Goal: Task Accomplishment & Management: Use online tool/utility

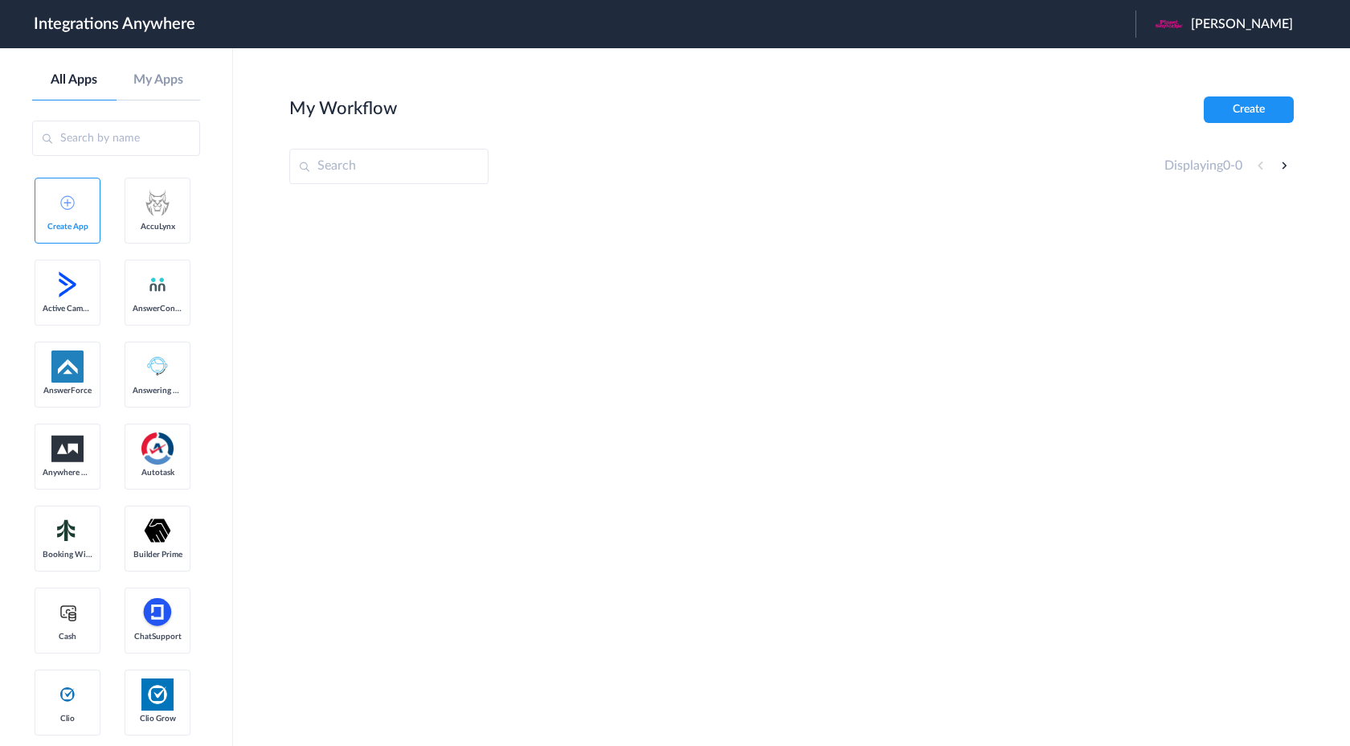
click at [1216, 31] on div "Jason Mann" at bounding box center [1233, 23] width 154 height 27
click at [1182, 71] on link "Logout" at bounding box center [1165, 64] width 34 height 11
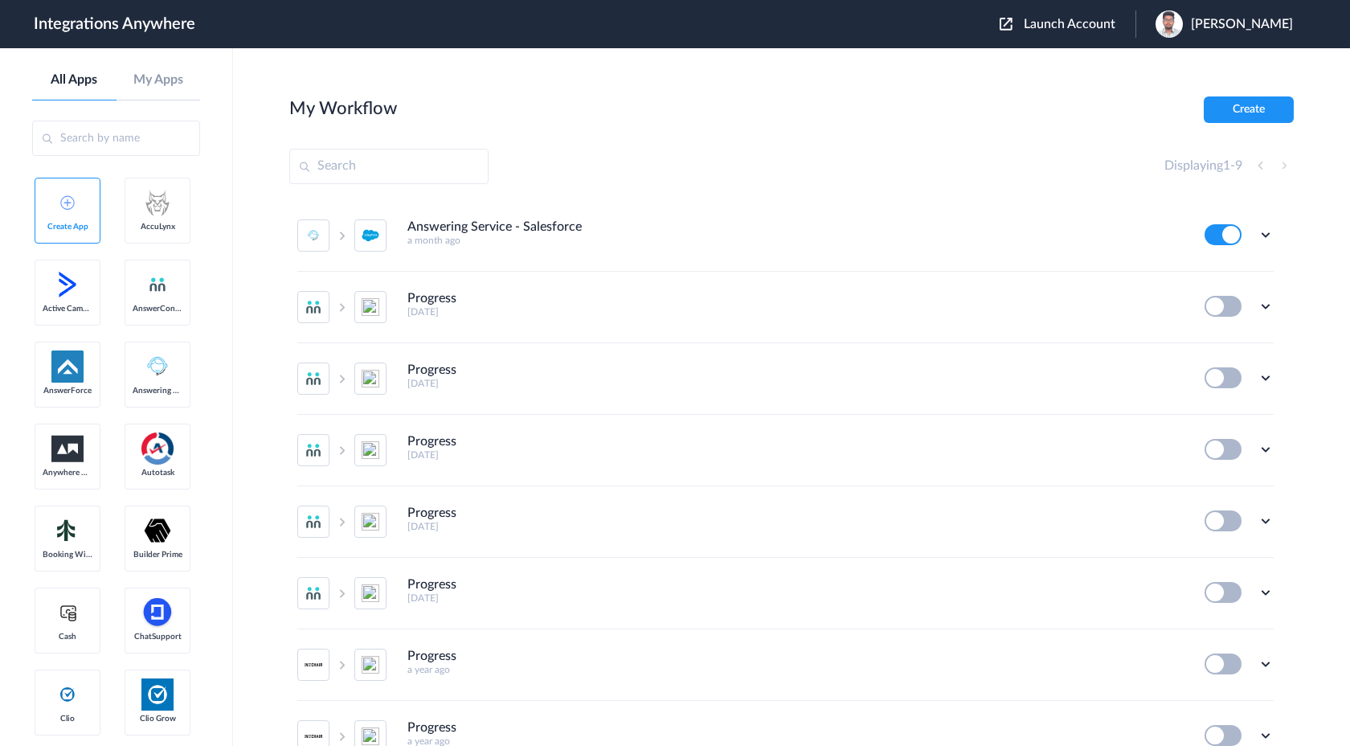
click at [1116, 31] on span "Launch Account" at bounding box center [1070, 24] width 92 height 13
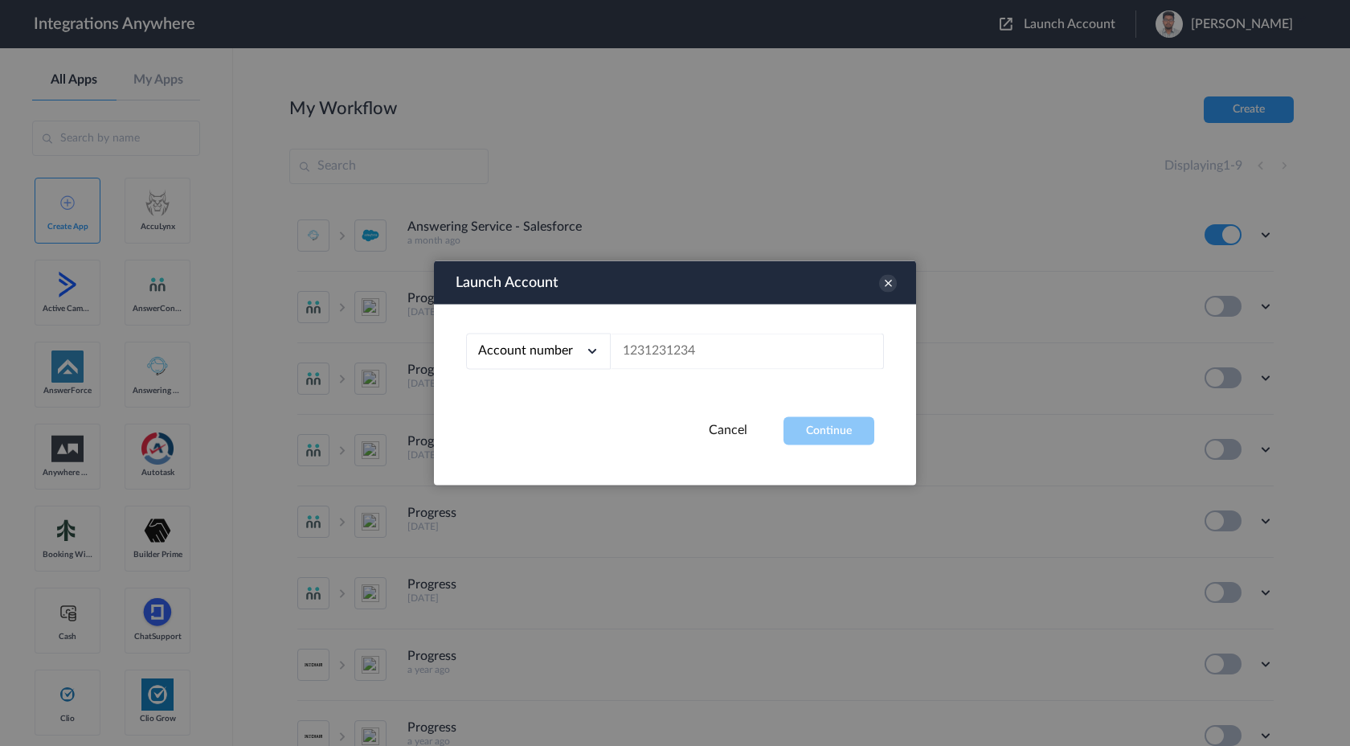
click at [579, 349] on div "Account number" at bounding box center [538, 352] width 145 height 36
click at [546, 420] on li "Email address" at bounding box center [538, 418] width 145 height 30
click at [677, 358] on input "text" at bounding box center [747, 352] width 273 height 36
paste input "[PERSON_NAME][EMAIL_ADDRESS][PERSON_NAME][DOMAIN_NAME]"
click at [834, 431] on button "Continue" at bounding box center [829, 431] width 91 height 28
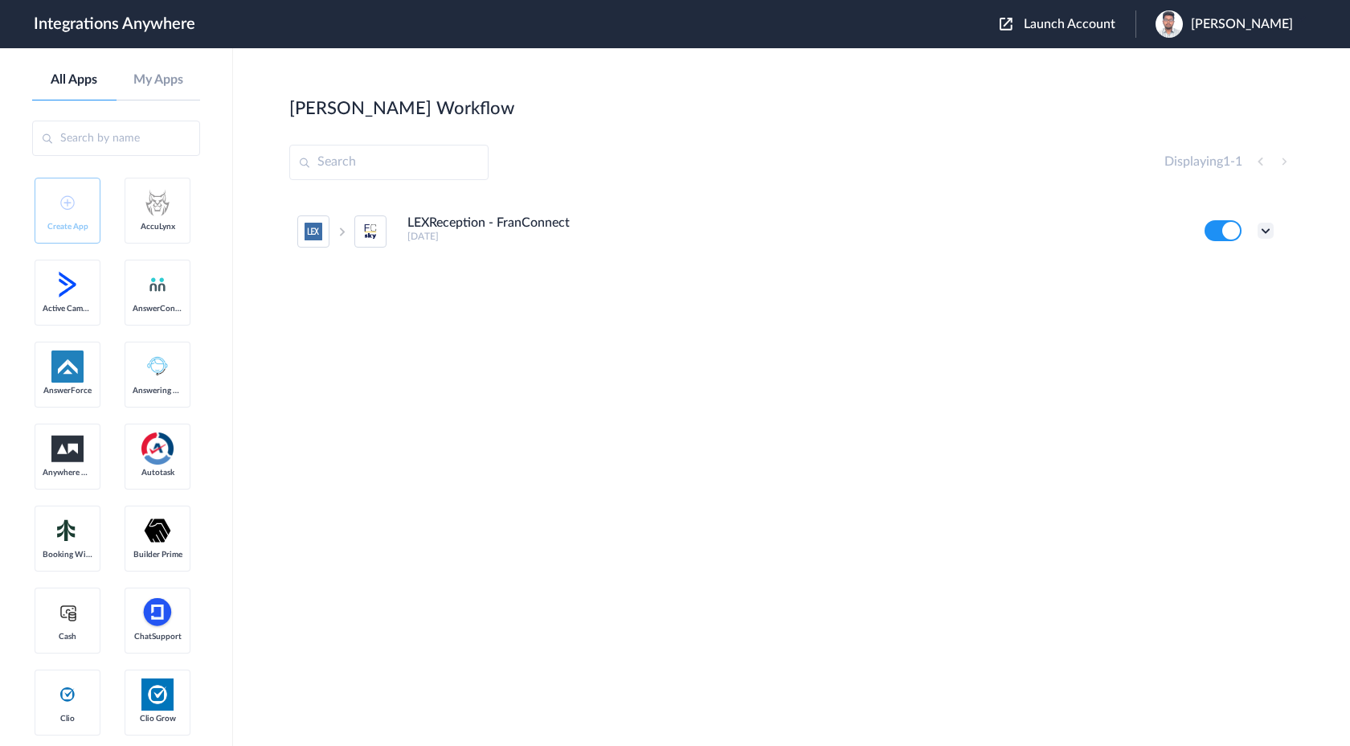
click at [1268, 236] on icon at bounding box center [1266, 231] width 16 height 16
click at [1021, 335] on div "LEXReception - FranConnect [DATE] Edit Task history Delete" at bounding box center [791, 316] width 1005 height 241
click at [1269, 233] on icon at bounding box center [1266, 231] width 16 height 16
click at [1243, 303] on link "Task history" at bounding box center [1220, 297] width 77 height 11
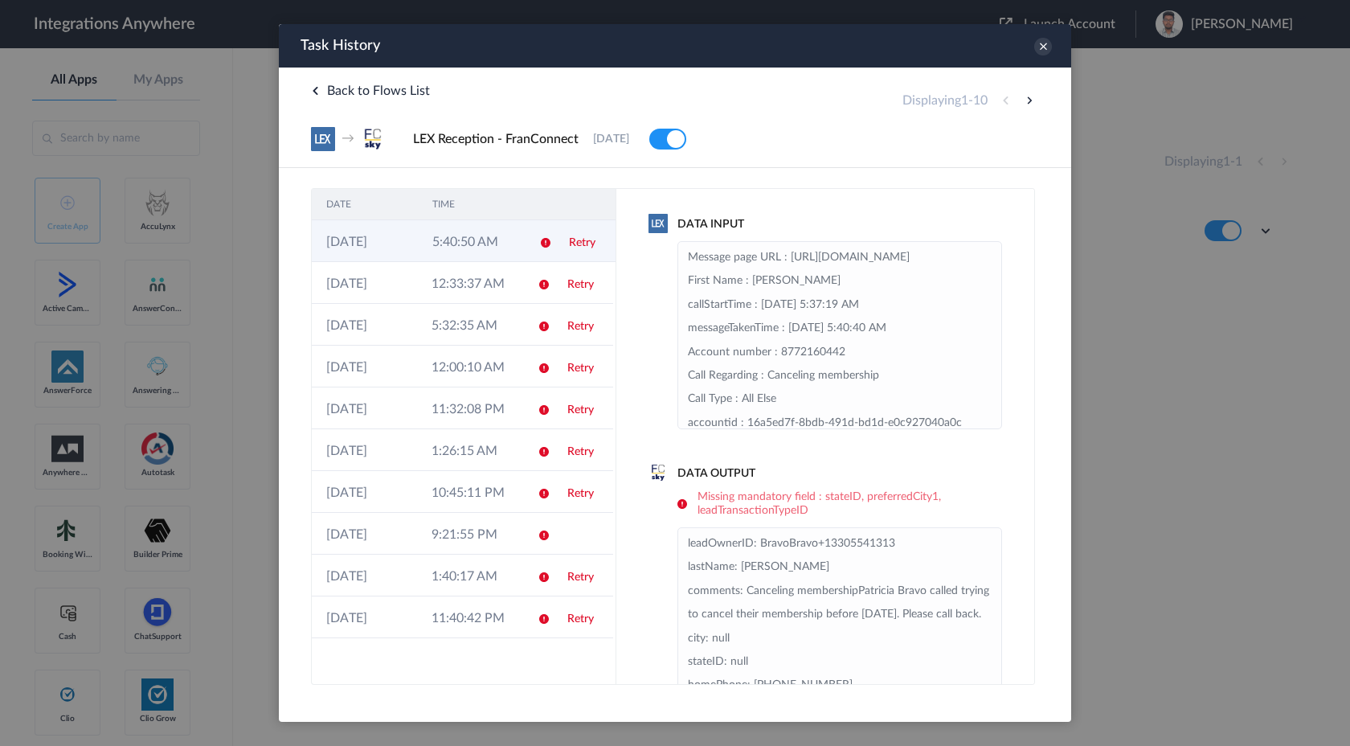
click at [498, 247] on td "5:40:50 AM" at bounding box center [471, 241] width 106 height 42
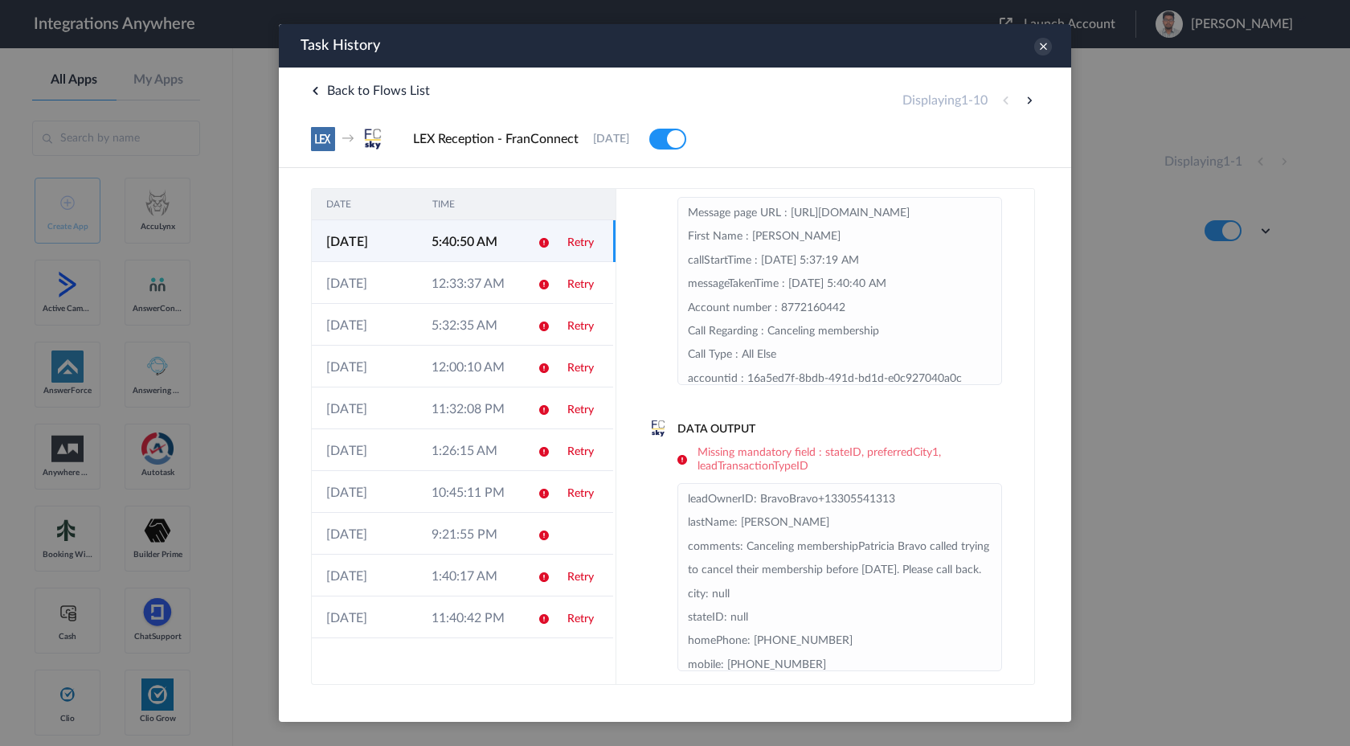
scroll to position [59, 0]
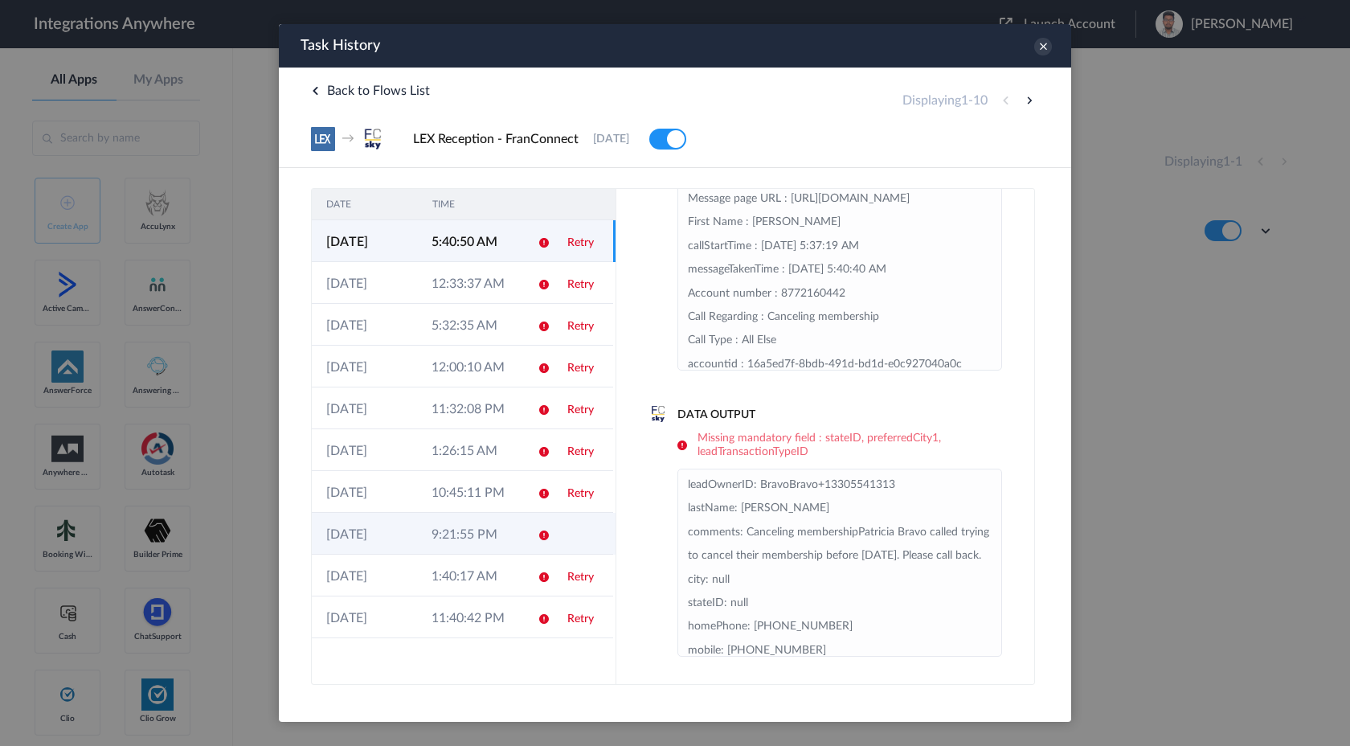
click at [495, 525] on td "9:21:55 PM" at bounding box center [469, 534] width 105 height 42
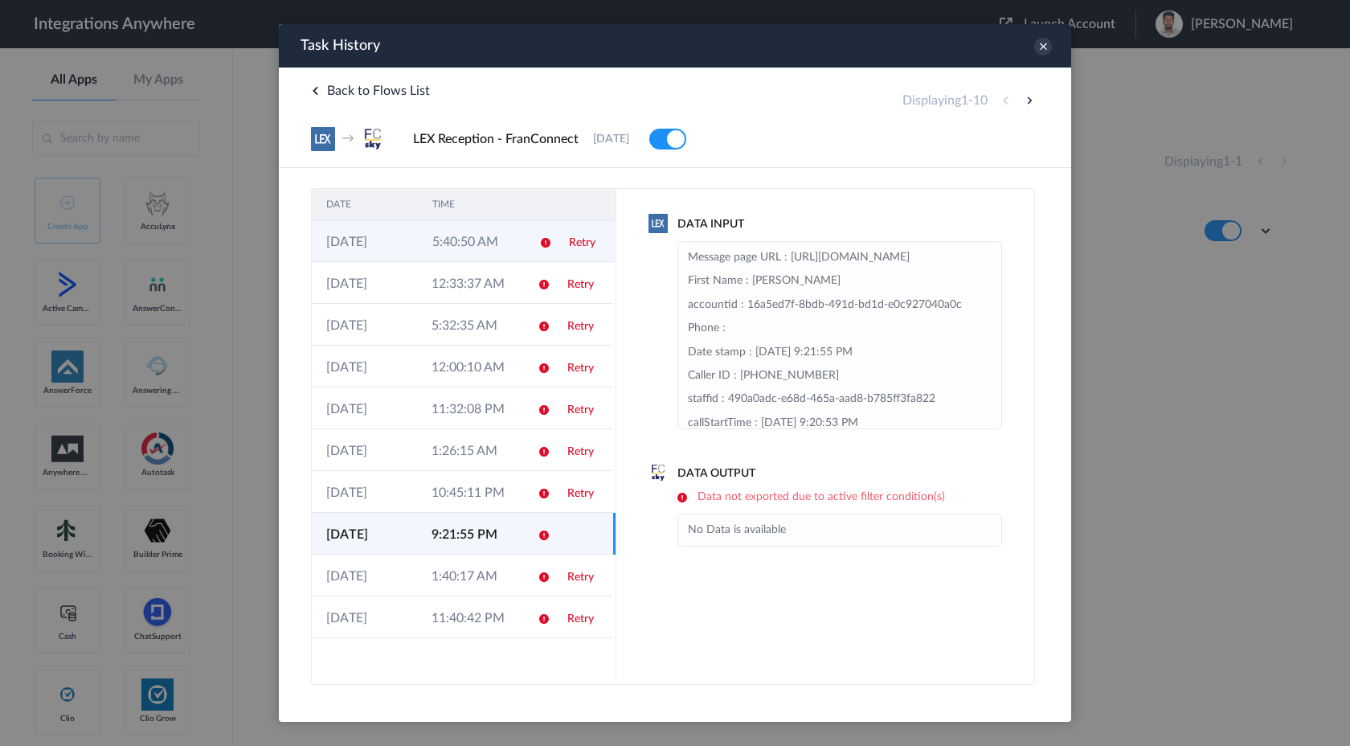
click at [506, 244] on td "5:40:50 AM" at bounding box center [471, 241] width 106 height 42
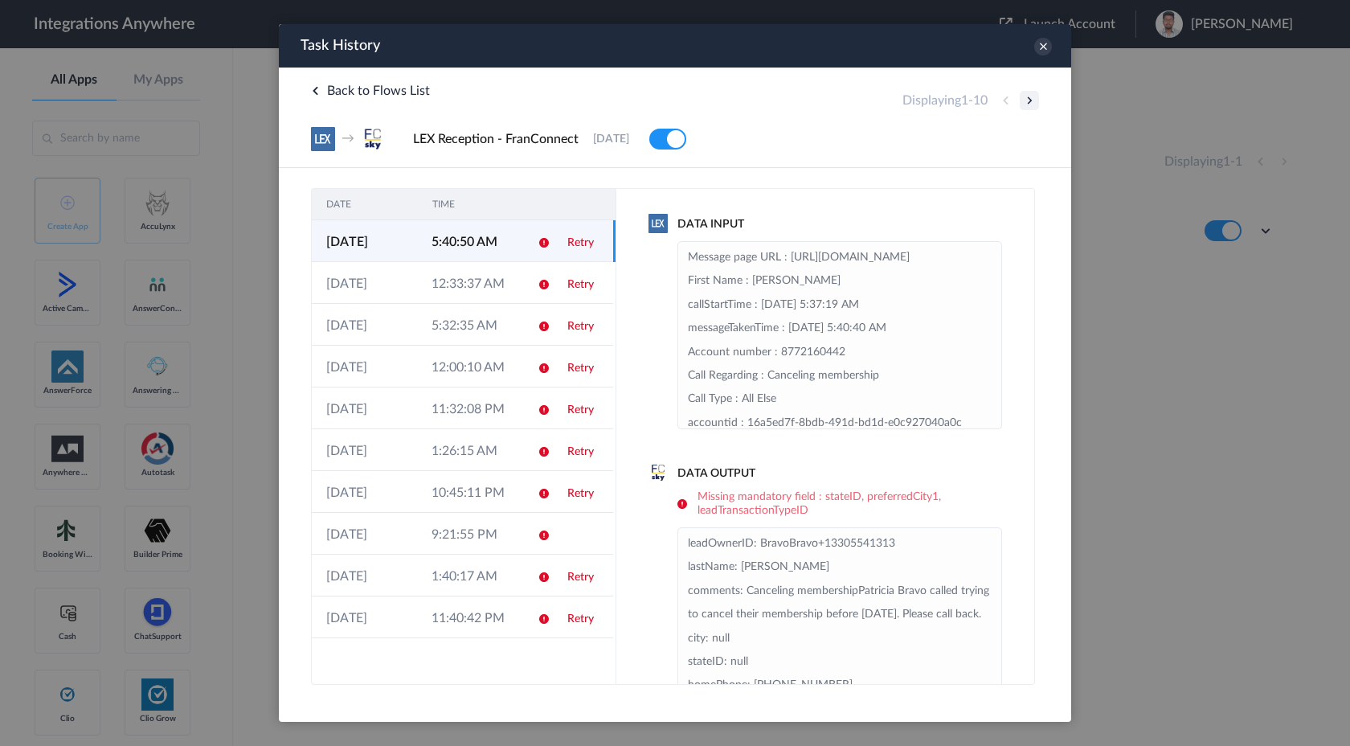
click at [1027, 92] on button at bounding box center [1029, 100] width 19 height 19
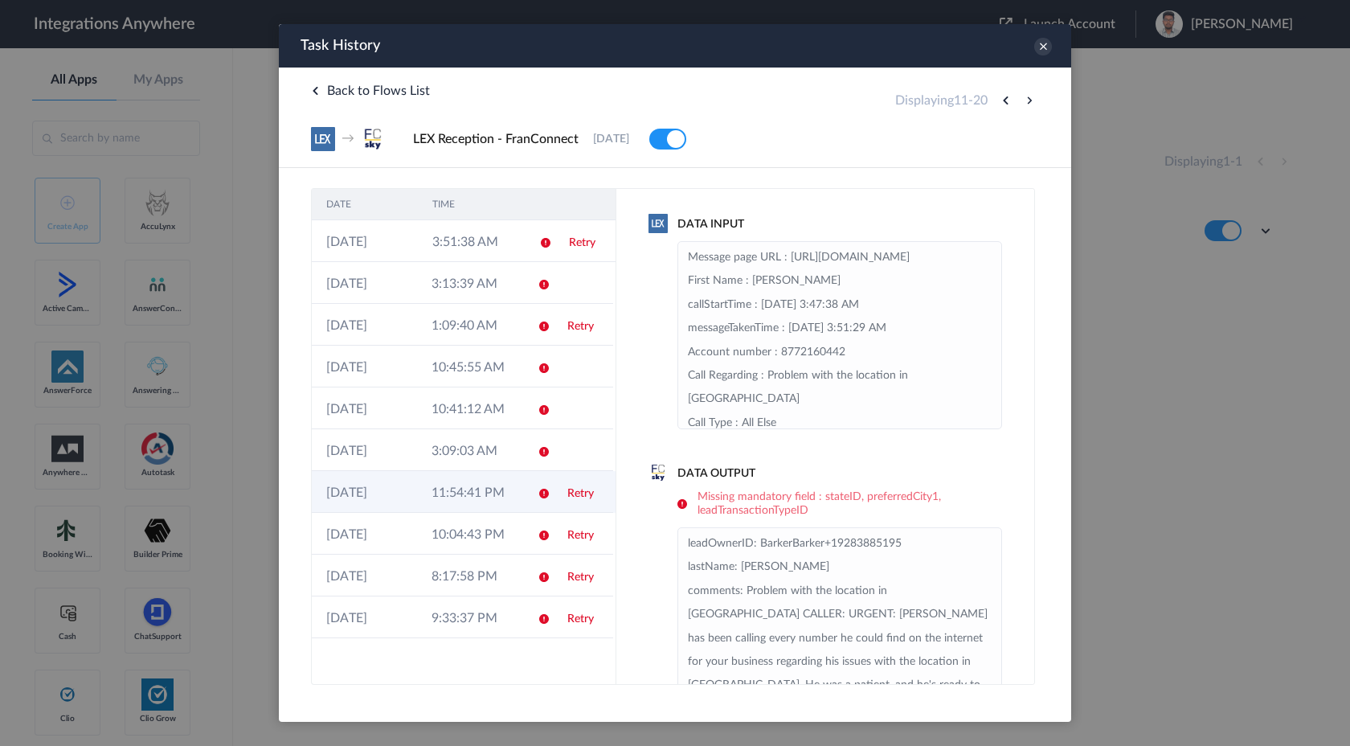
click at [563, 510] on td "Retry" at bounding box center [583, 492] width 60 height 42
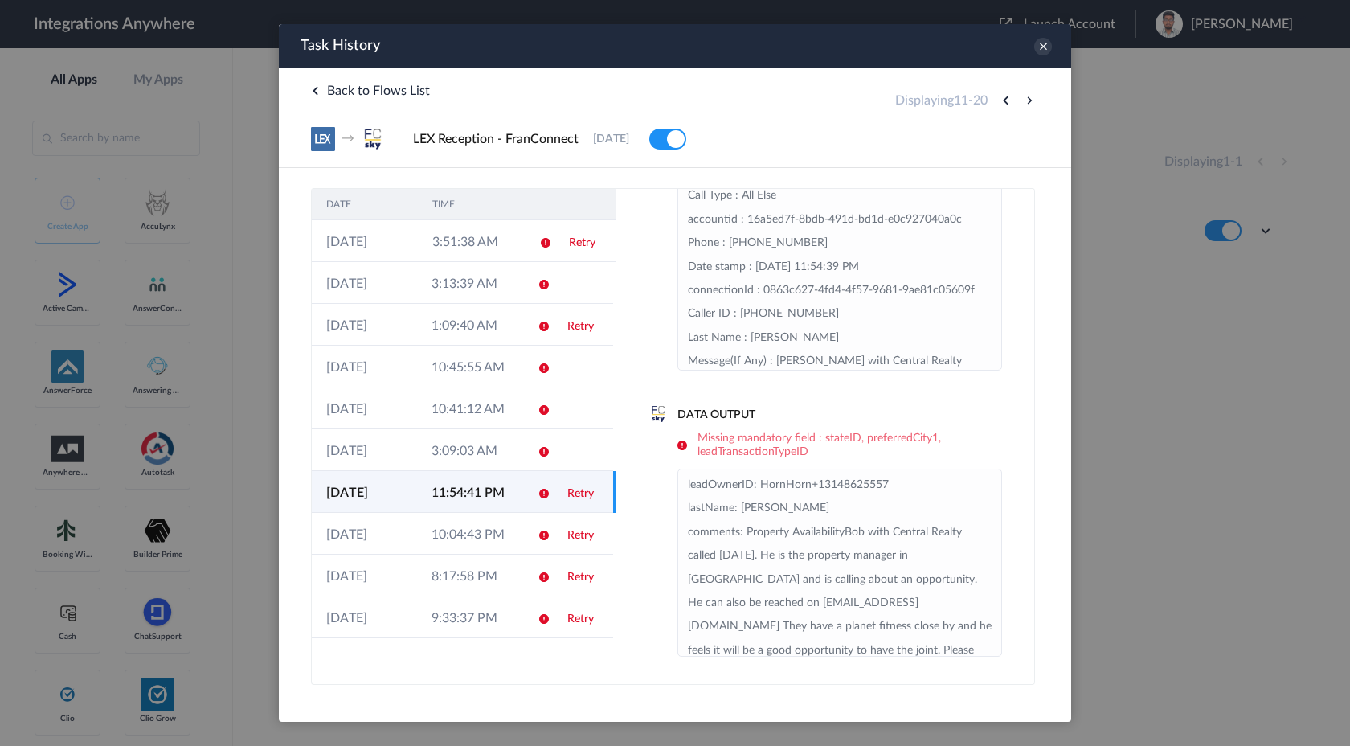
scroll to position [365, 0]
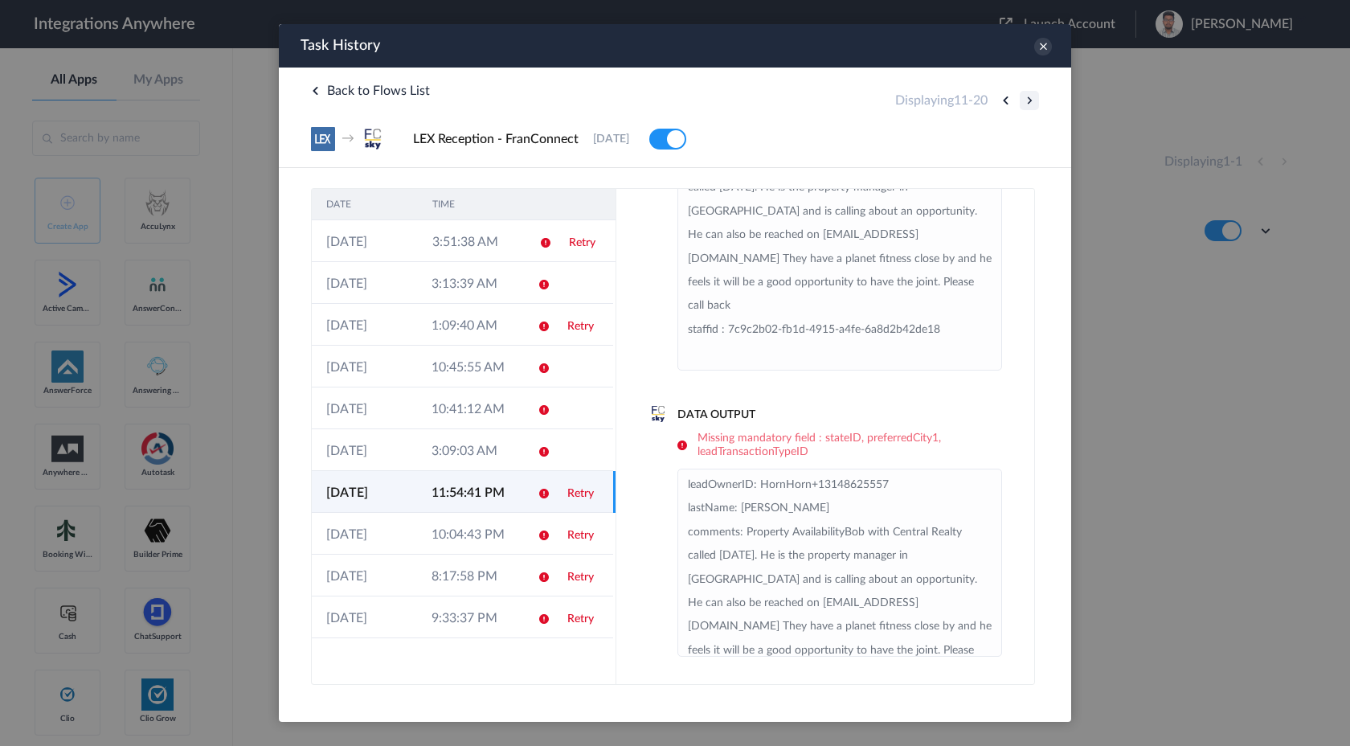
click at [1028, 97] on button at bounding box center [1029, 100] width 19 height 19
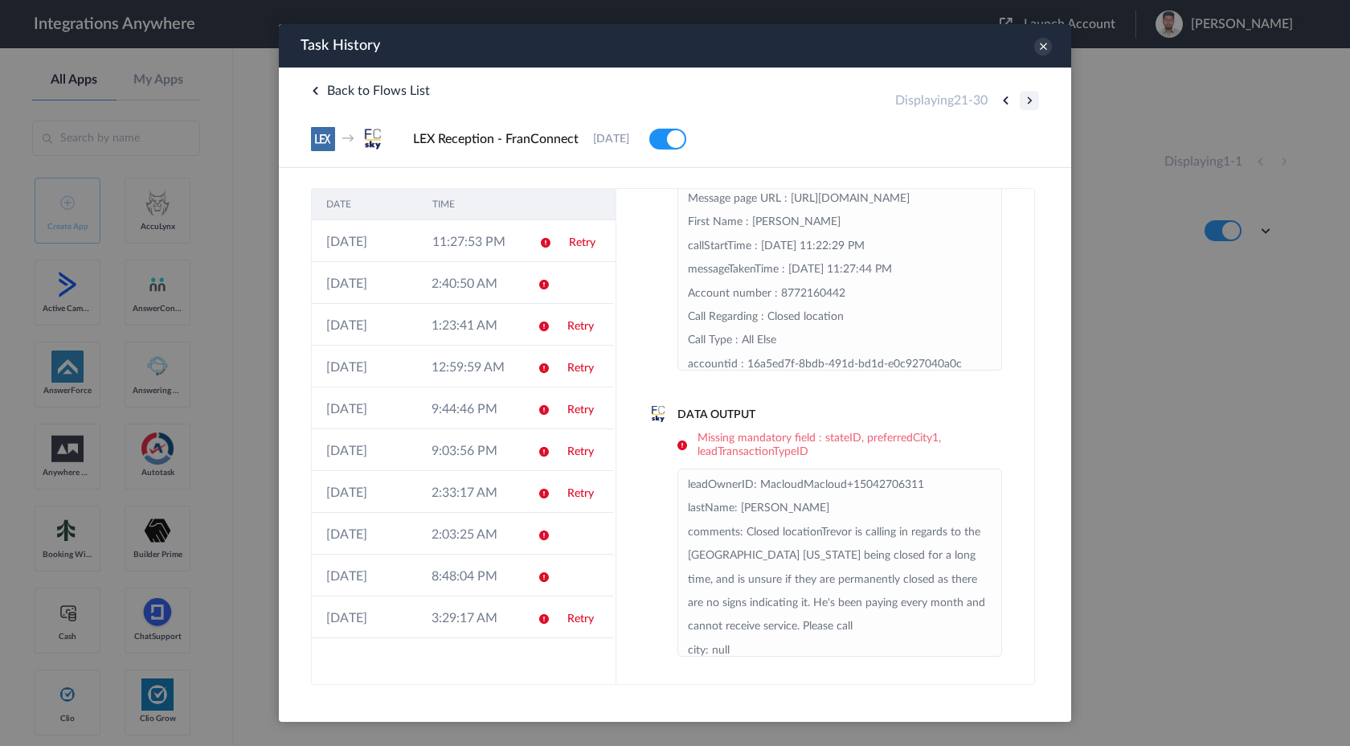
click at [1030, 97] on button at bounding box center [1029, 100] width 19 height 19
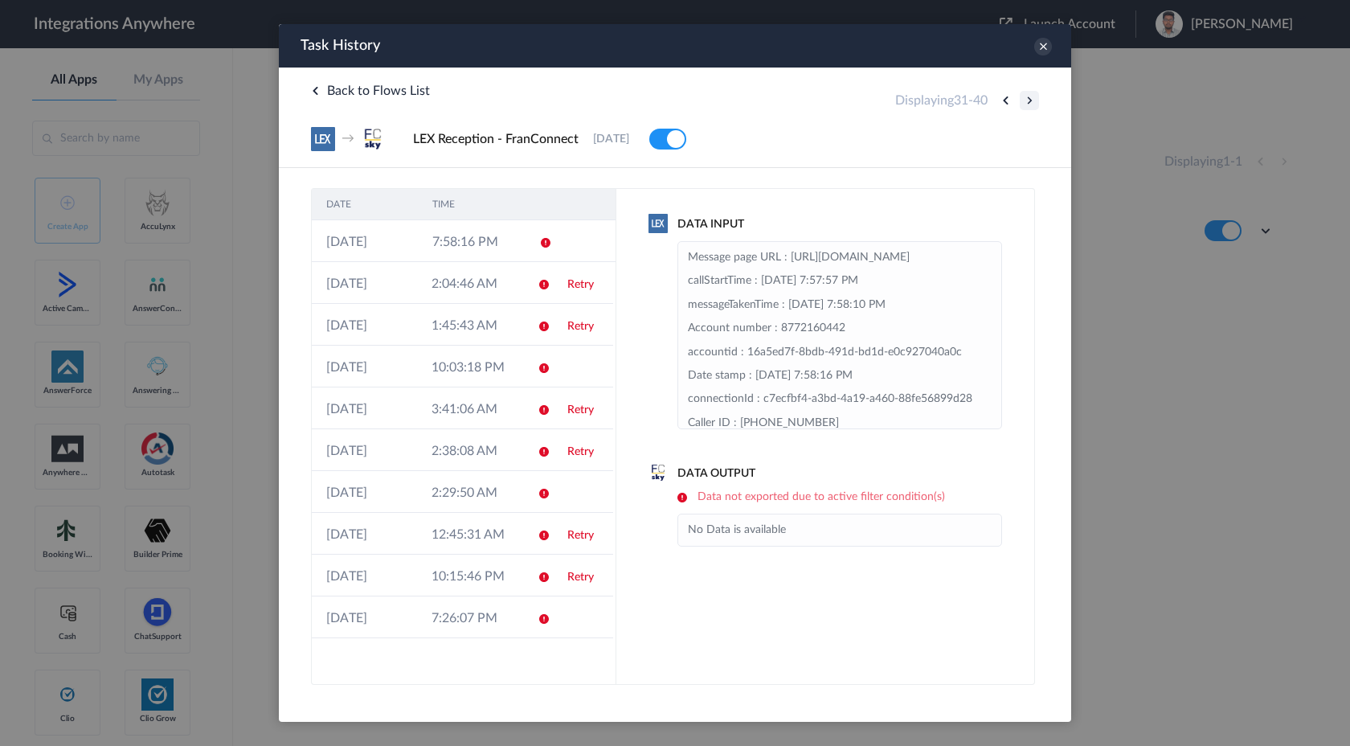
scroll to position [0, 0]
click at [544, 345] on td at bounding box center [538, 325] width 31 height 42
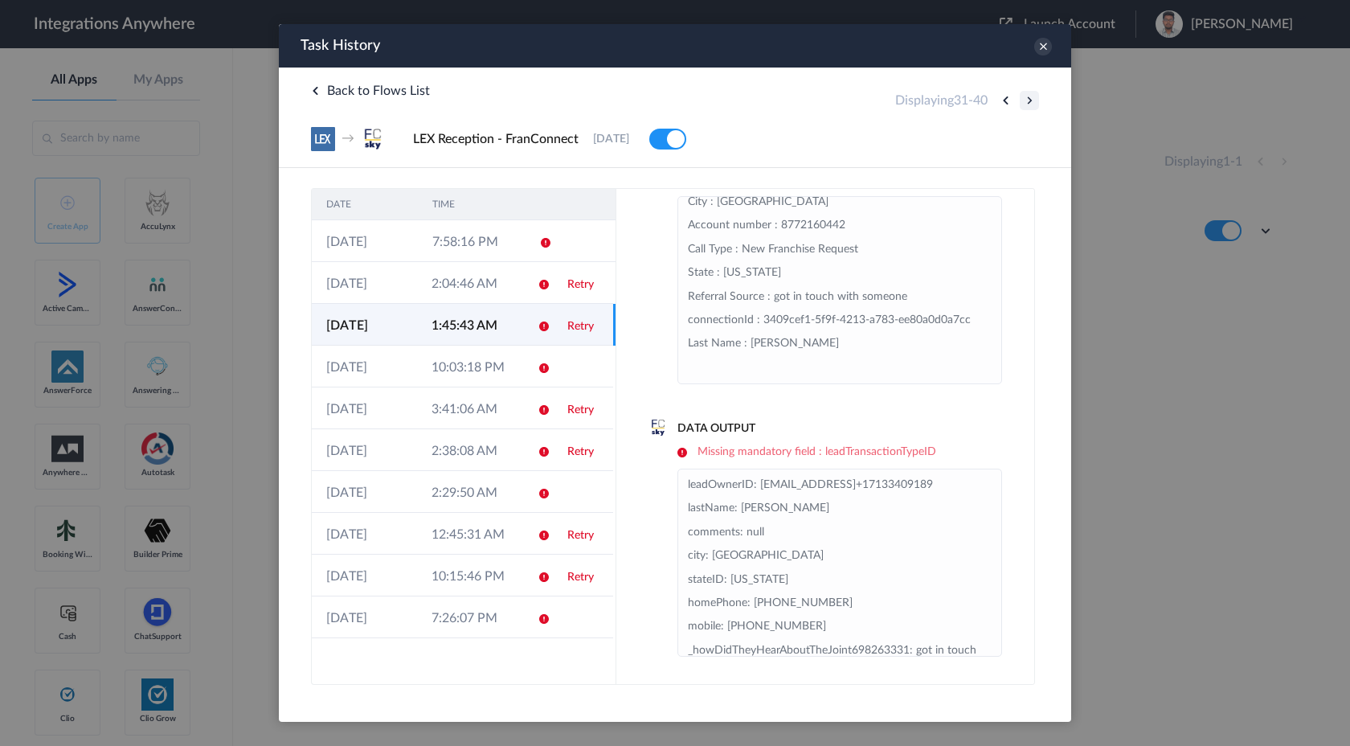
click at [1026, 103] on button at bounding box center [1029, 100] width 19 height 19
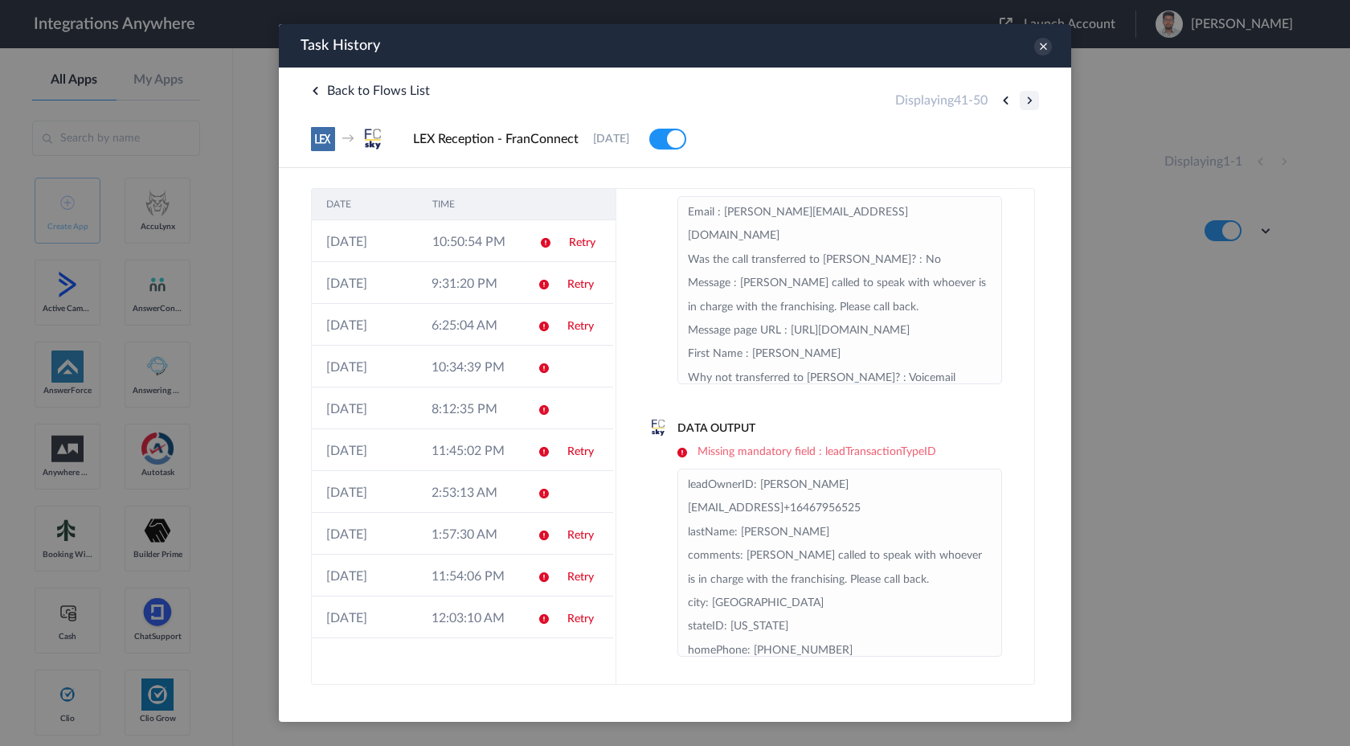
click at [1027, 100] on button at bounding box center [1029, 100] width 19 height 19
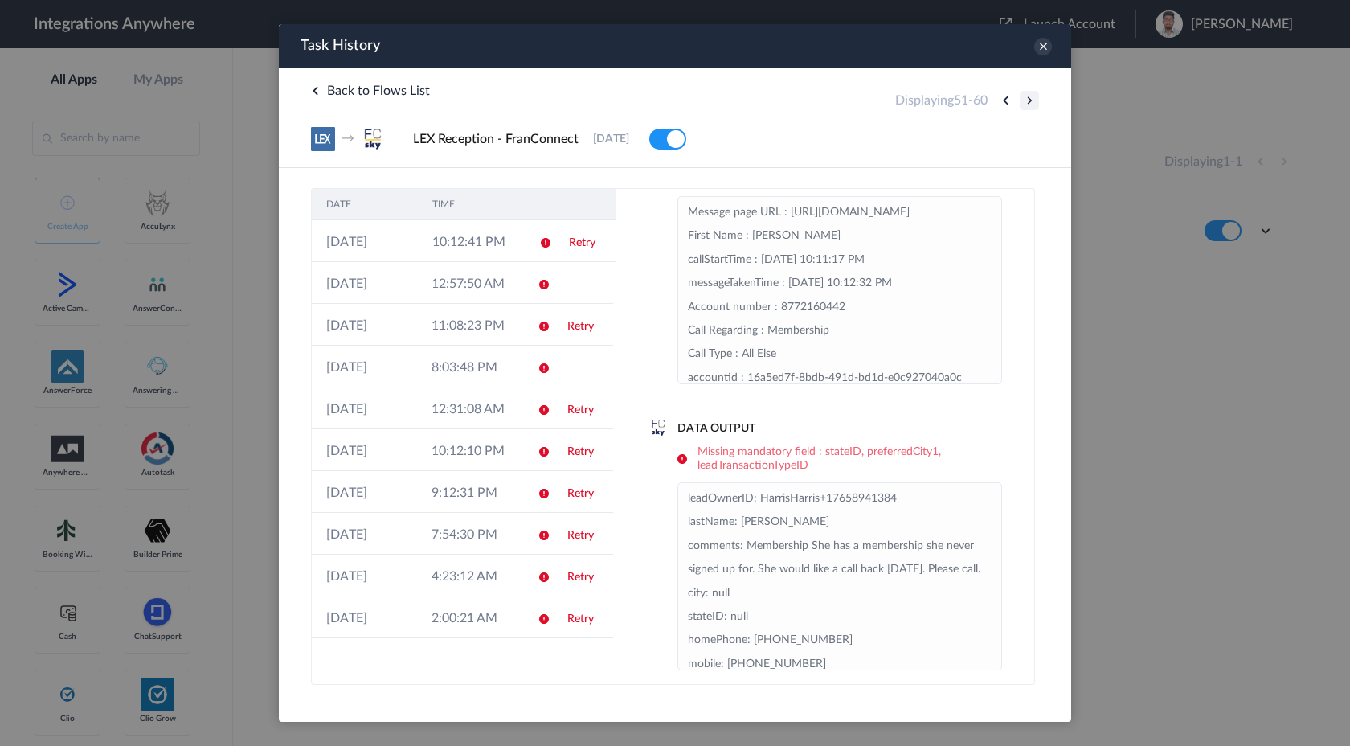
click at [1033, 97] on button at bounding box center [1029, 100] width 19 height 19
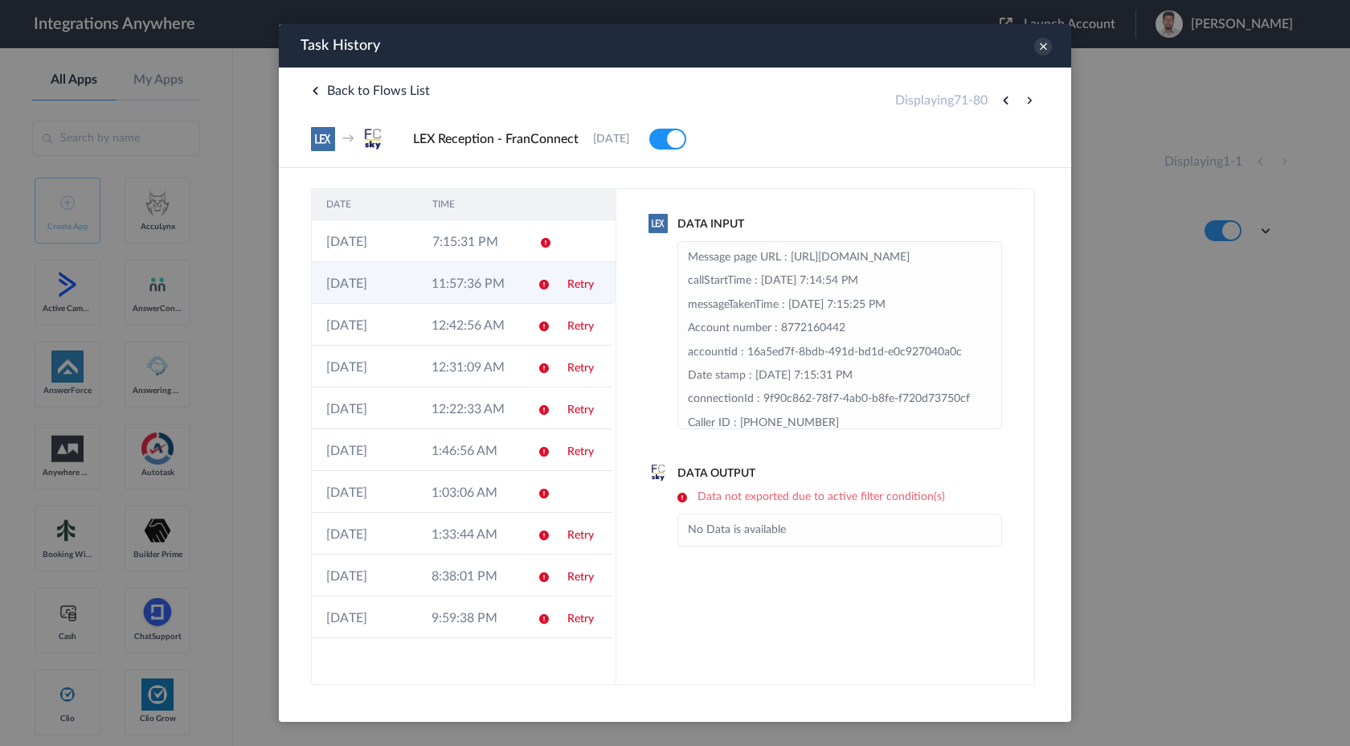
click at [555, 302] on td "Retry" at bounding box center [583, 283] width 60 height 42
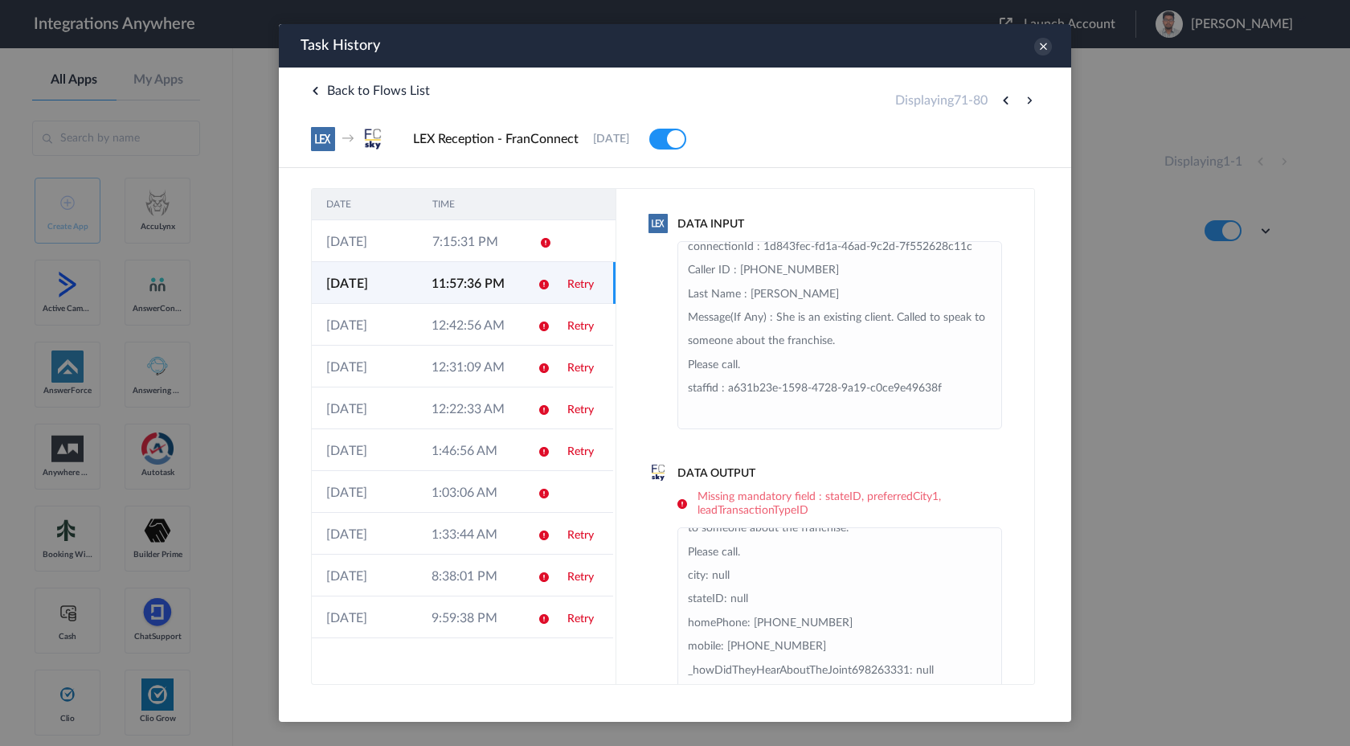
scroll to position [223, 0]
click at [1047, 49] on icon at bounding box center [1043, 47] width 18 height 18
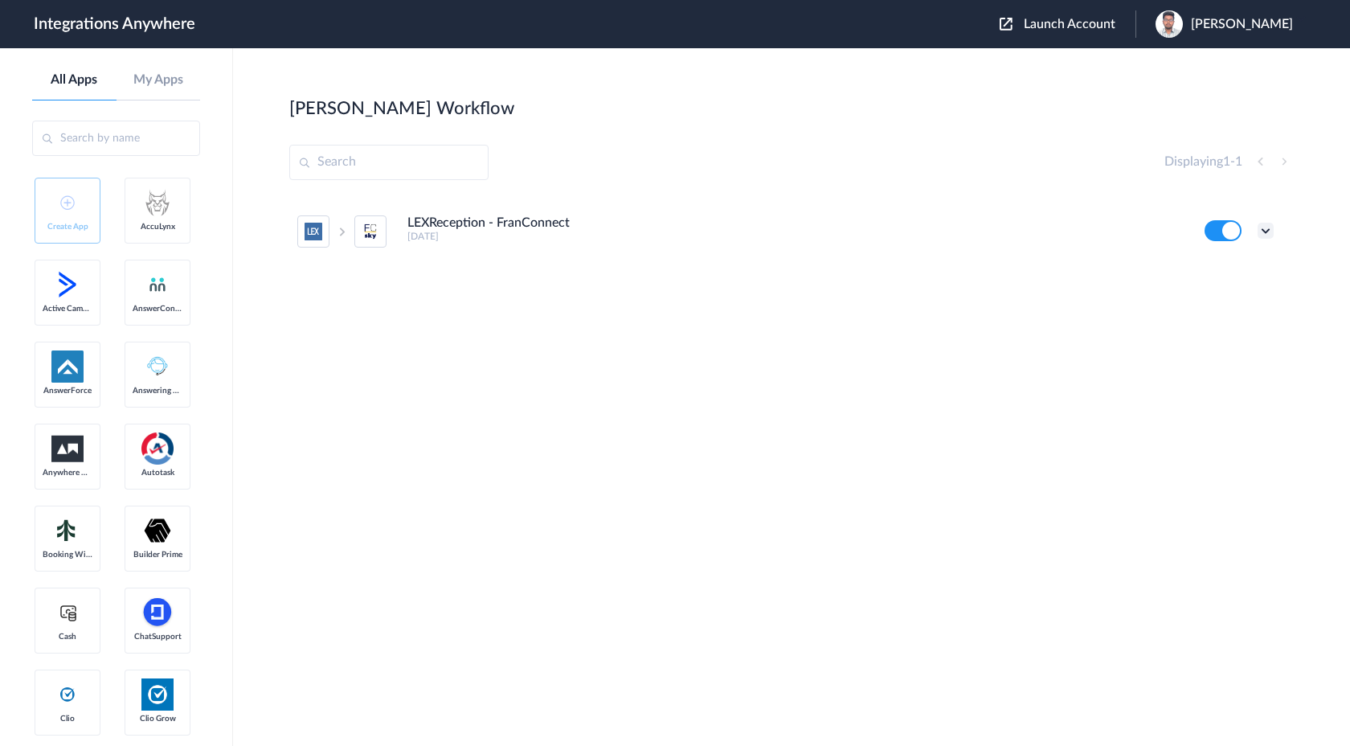
click at [1263, 232] on icon at bounding box center [1266, 231] width 16 height 16
click at [915, 420] on div "LEXReception - FranConnect [DATE] Edit Task history Delete" at bounding box center [791, 316] width 1005 height 241
click at [1269, 231] on icon at bounding box center [1266, 231] width 16 height 16
click at [1236, 300] on link "Task history" at bounding box center [1220, 297] width 77 height 11
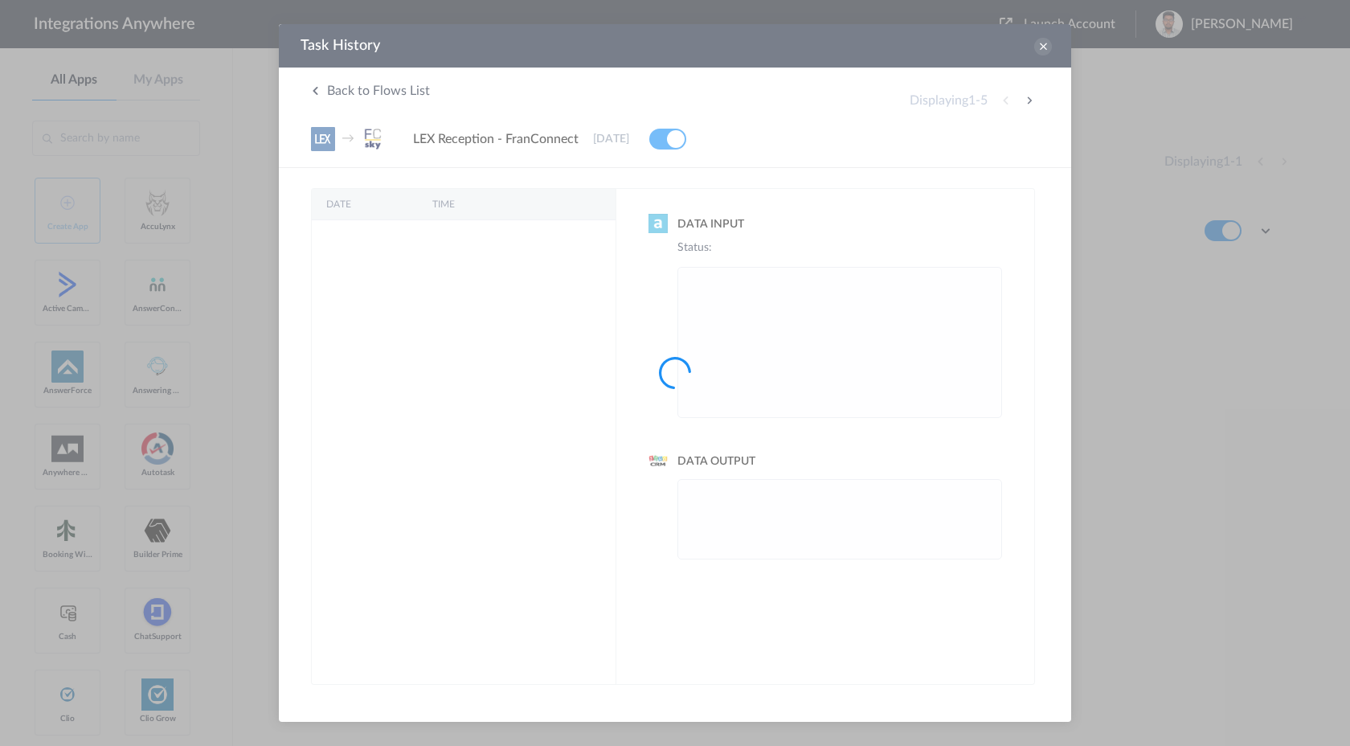
scroll to position [0, 0]
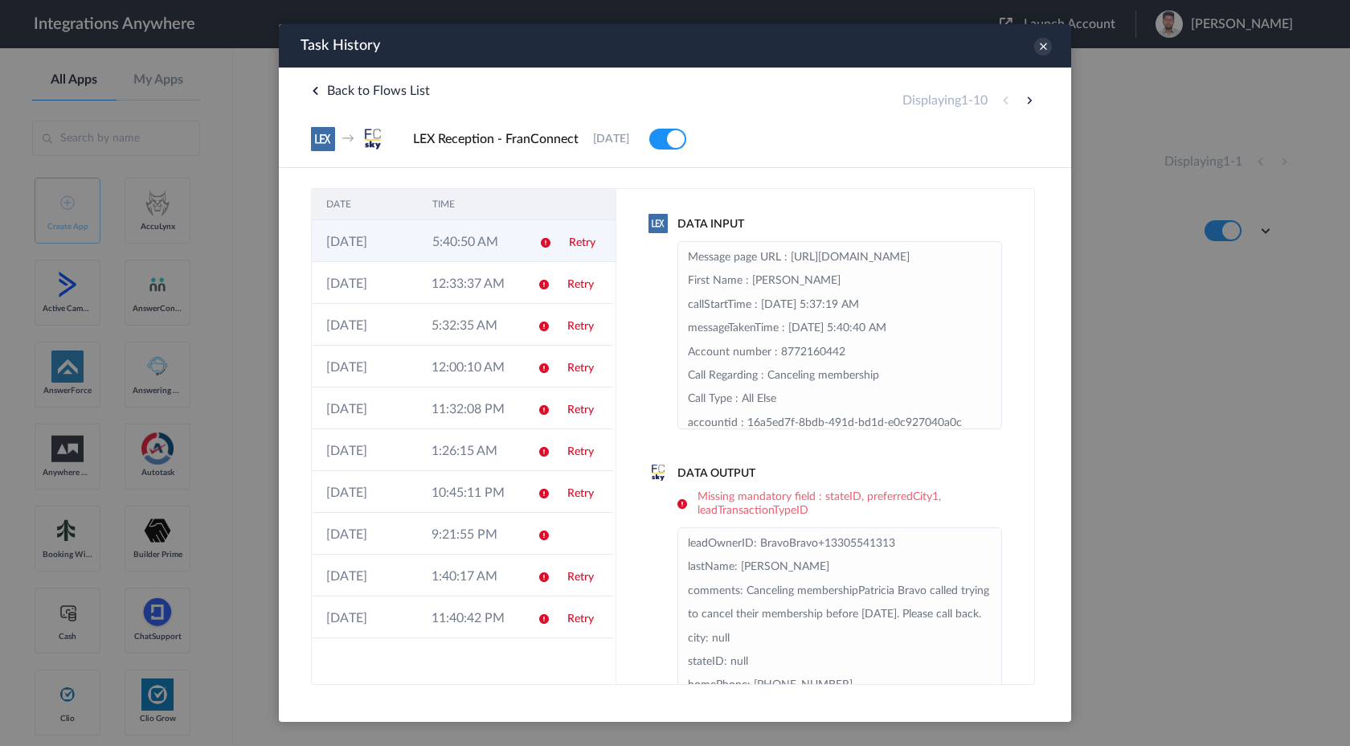
click at [515, 248] on td "5:40:50 AM" at bounding box center [471, 241] width 106 height 42
click at [1039, 47] on icon at bounding box center [1043, 47] width 18 height 18
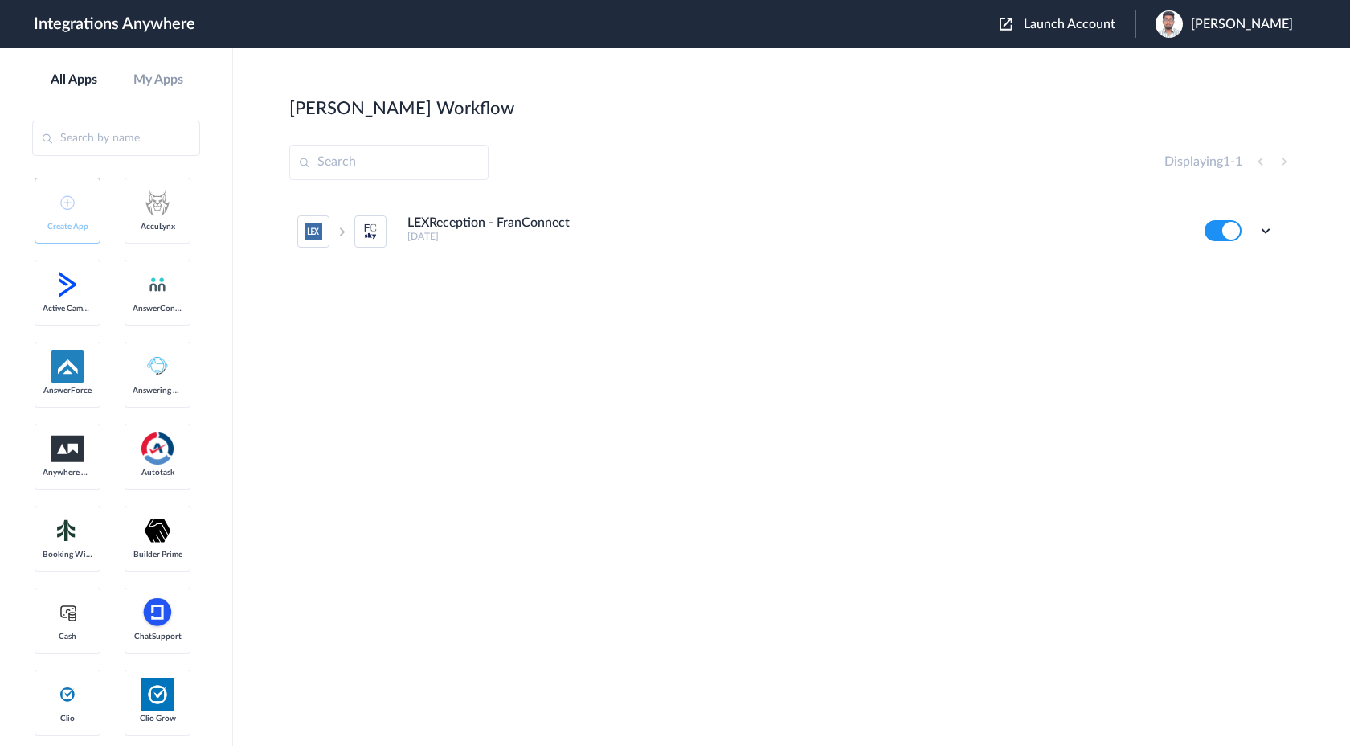
click at [1116, 20] on span "Launch Account" at bounding box center [1070, 24] width 92 height 13
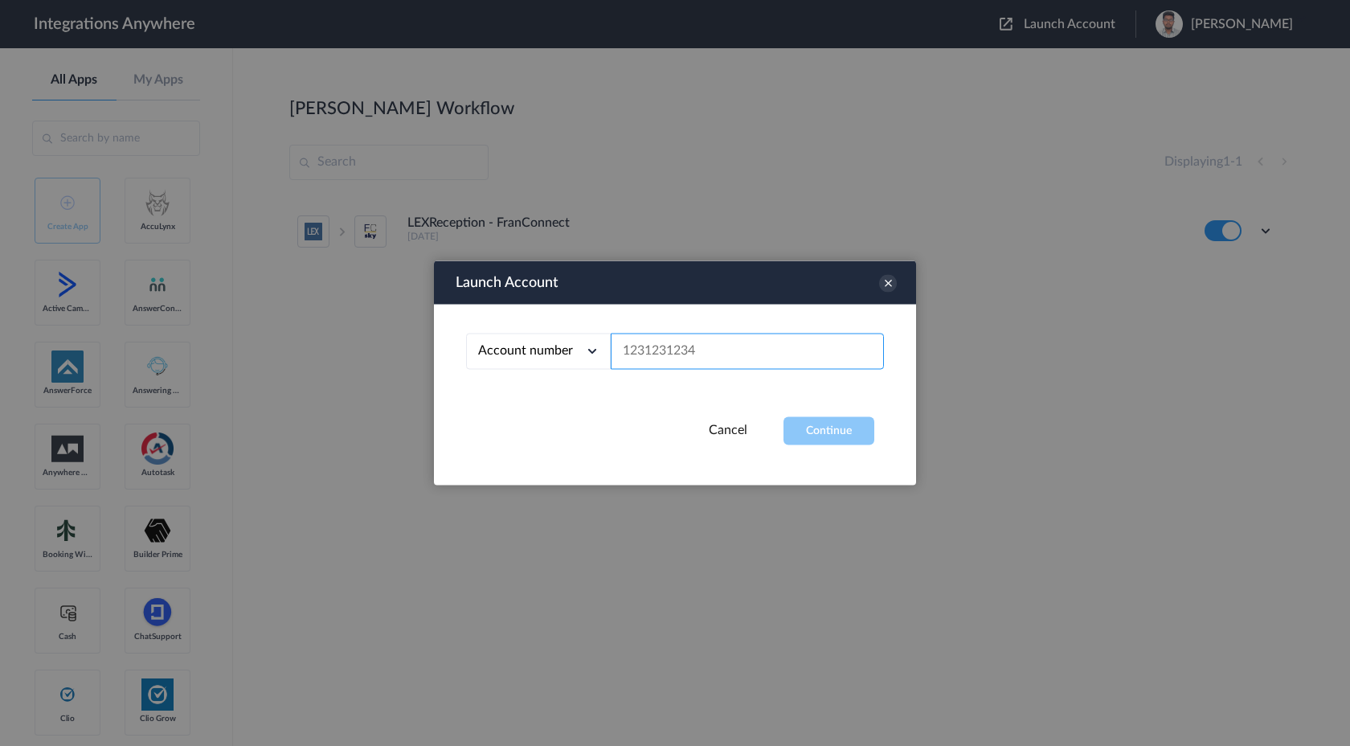
click at [672, 353] on input "text" at bounding box center [747, 352] width 273 height 36
paste input "f95c78e9-9fe9-4dcd-ae8f-25c8ba46fc0d"
type input "f95c78e9-9fe9-4dcd-ae8f-25c8ba46fc0d"
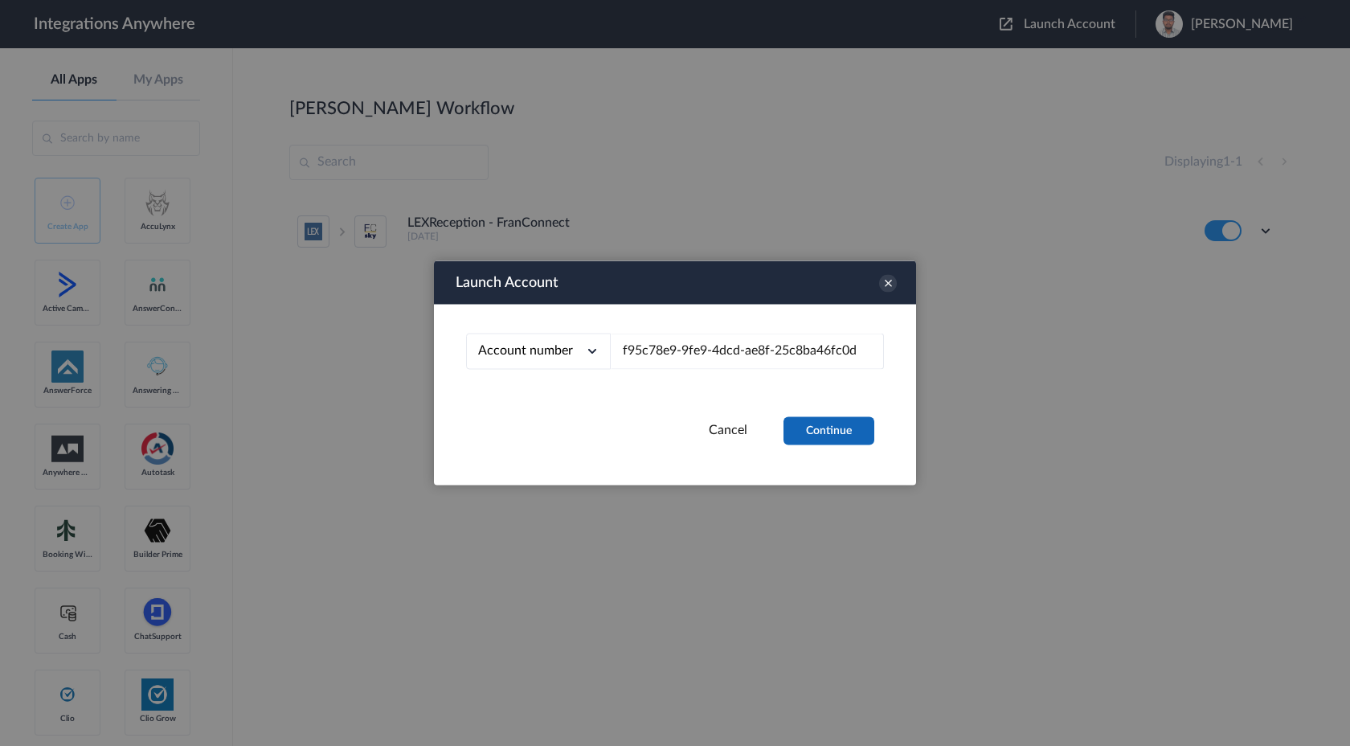
click at [827, 428] on button "Continue" at bounding box center [829, 431] width 91 height 28
